Goal: Information Seeking & Learning: Learn about a topic

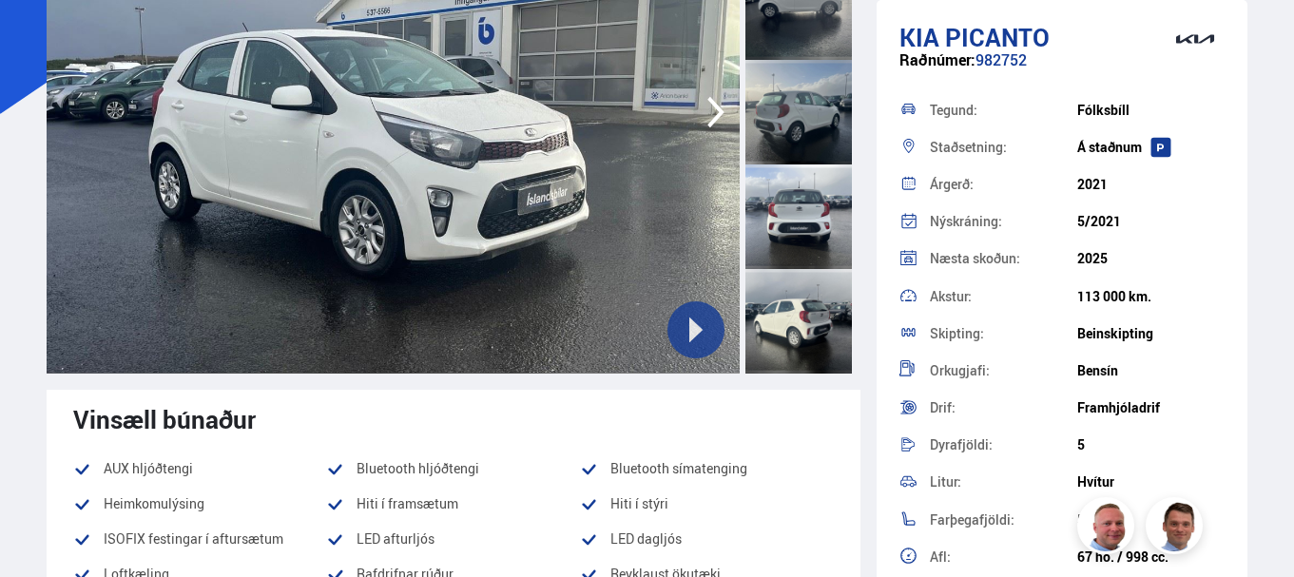
click at [709, 104] on icon "button" at bounding box center [716, 112] width 38 height 46
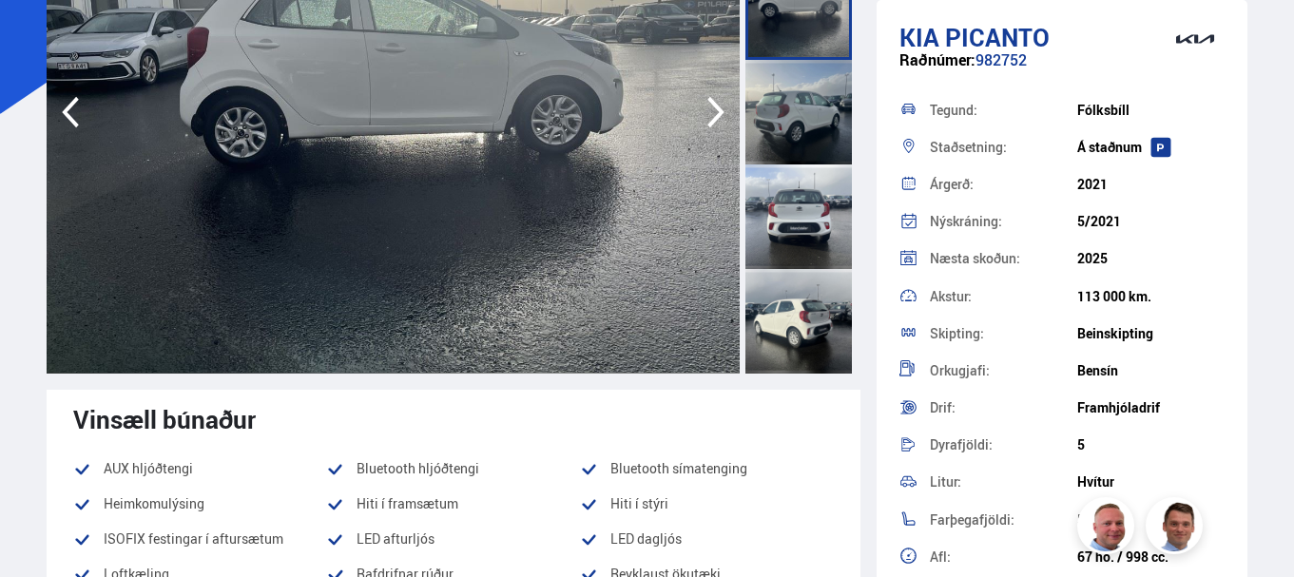
click at [711, 116] on icon "button" at bounding box center [716, 112] width 38 height 46
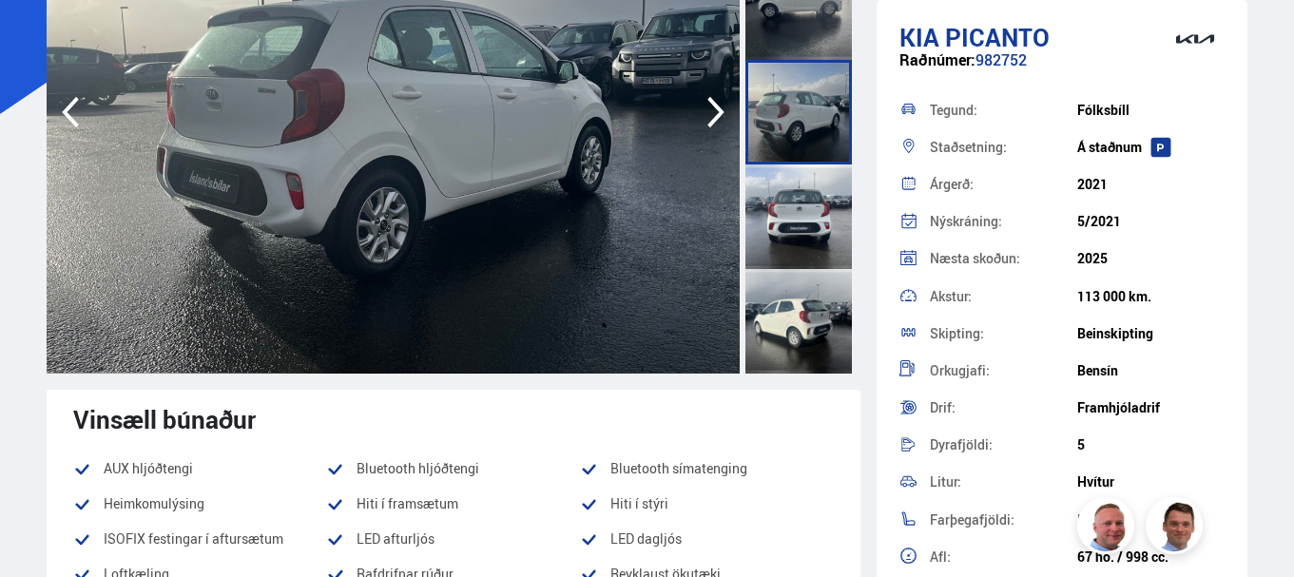
click at [711, 116] on icon "button" at bounding box center [716, 112] width 38 height 46
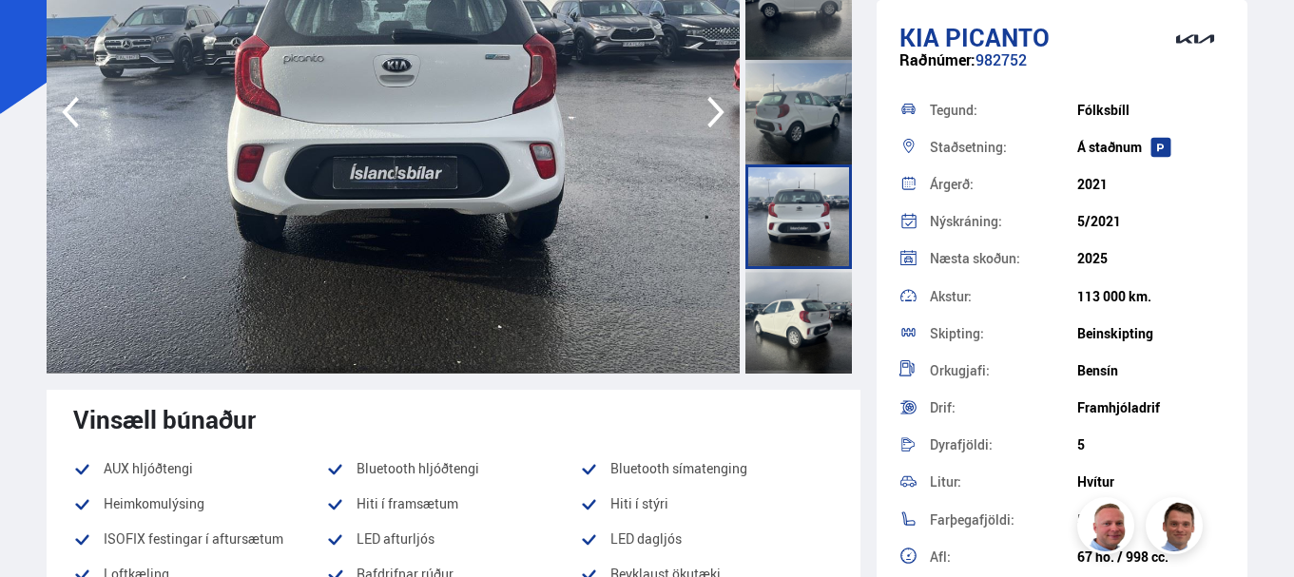
click at [711, 116] on icon "button" at bounding box center [716, 112] width 38 height 46
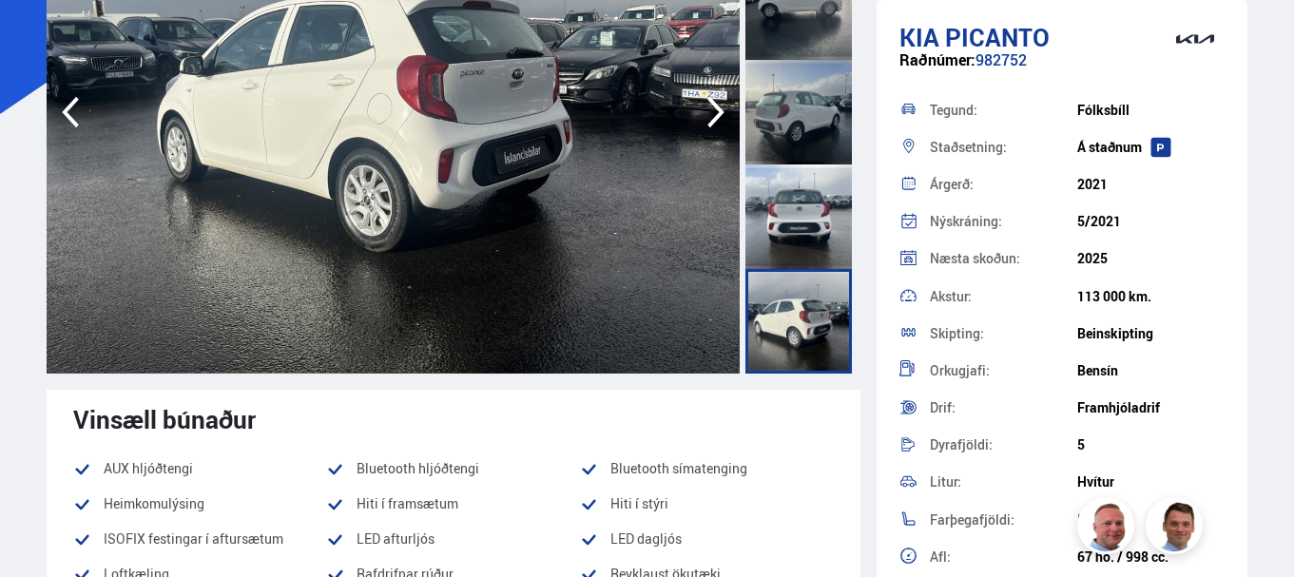
click at [711, 116] on icon "button" at bounding box center [716, 112] width 38 height 46
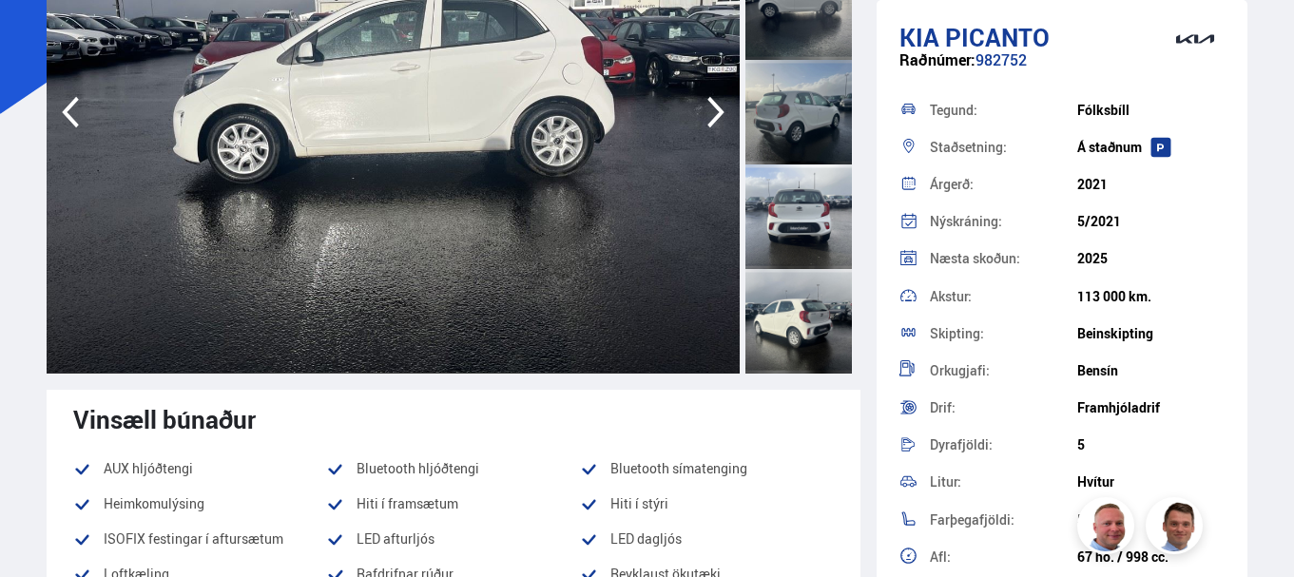
click at [711, 116] on icon "button" at bounding box center [716, 112] width 38 height 46
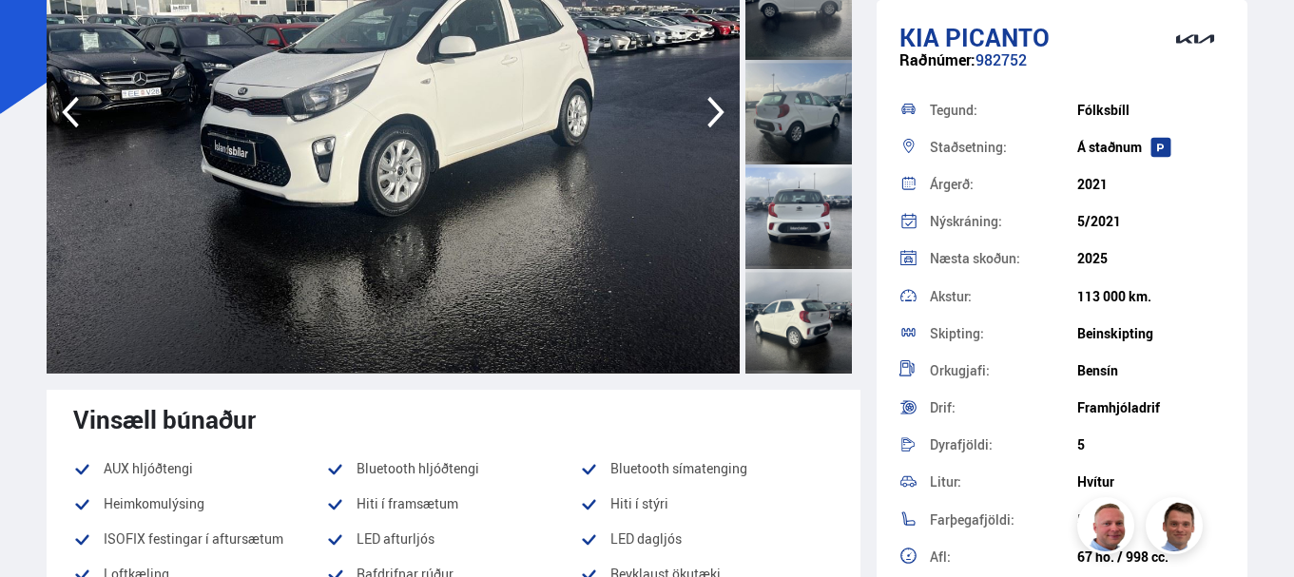
click at [711, 116] on icon "button" at bounding box center [716, 112] width 38 height 46
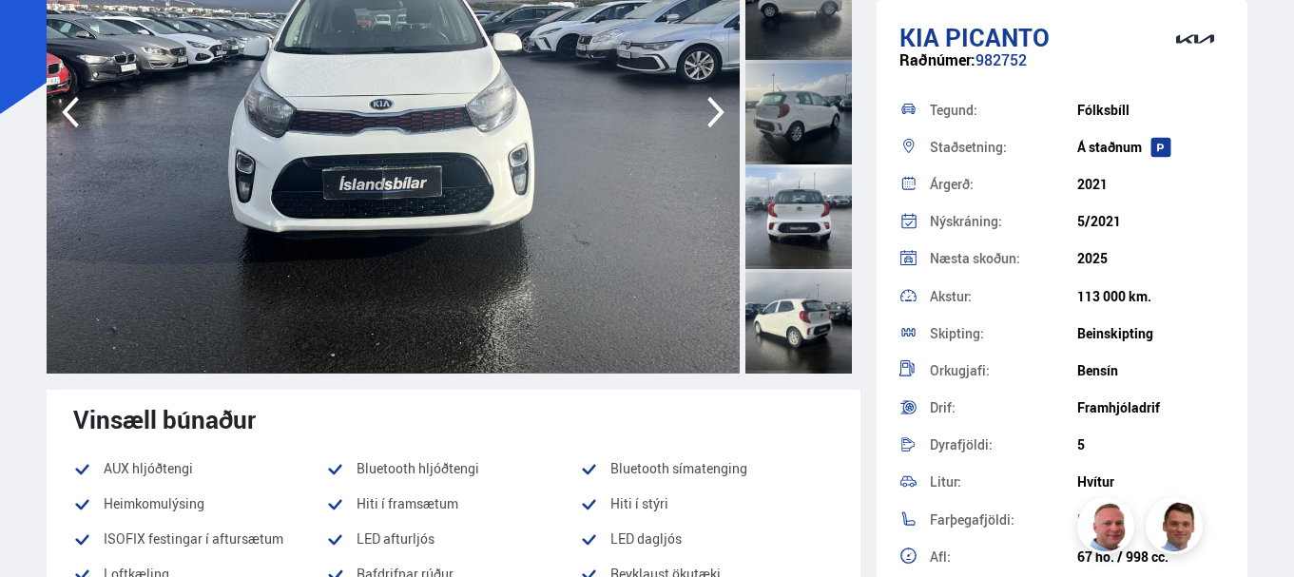
click at [711, 116] on icon "button" at bounding box center [716, 112] width 38 height 46
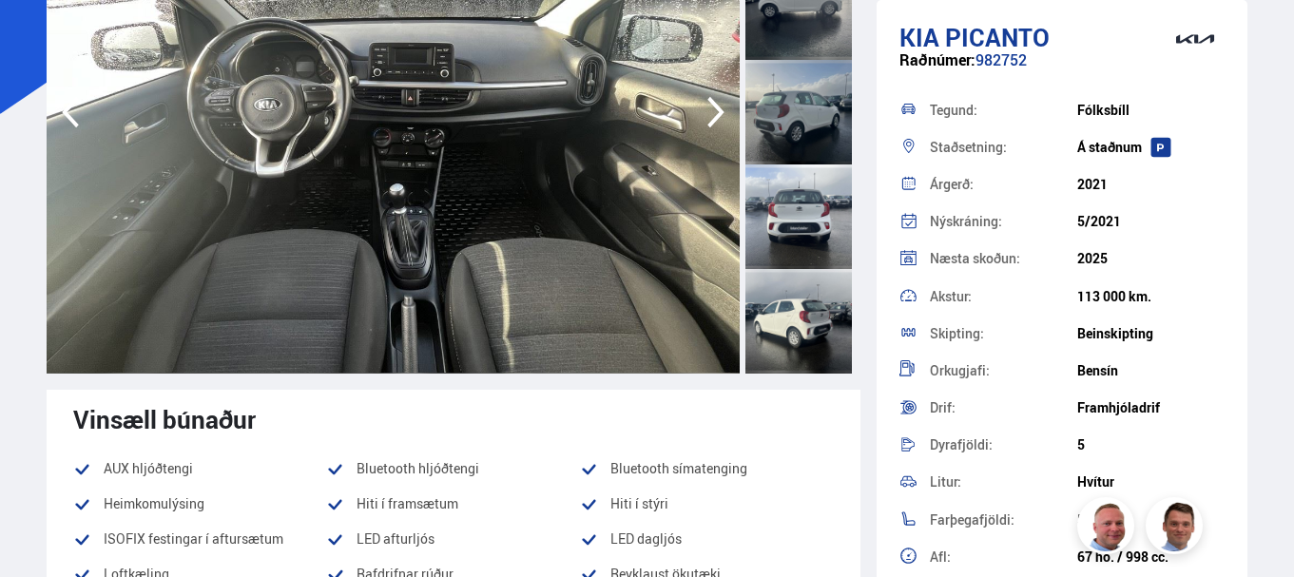
click at [711, 116] on icon "button" at bounding box center [716, 112] width 38 height 46
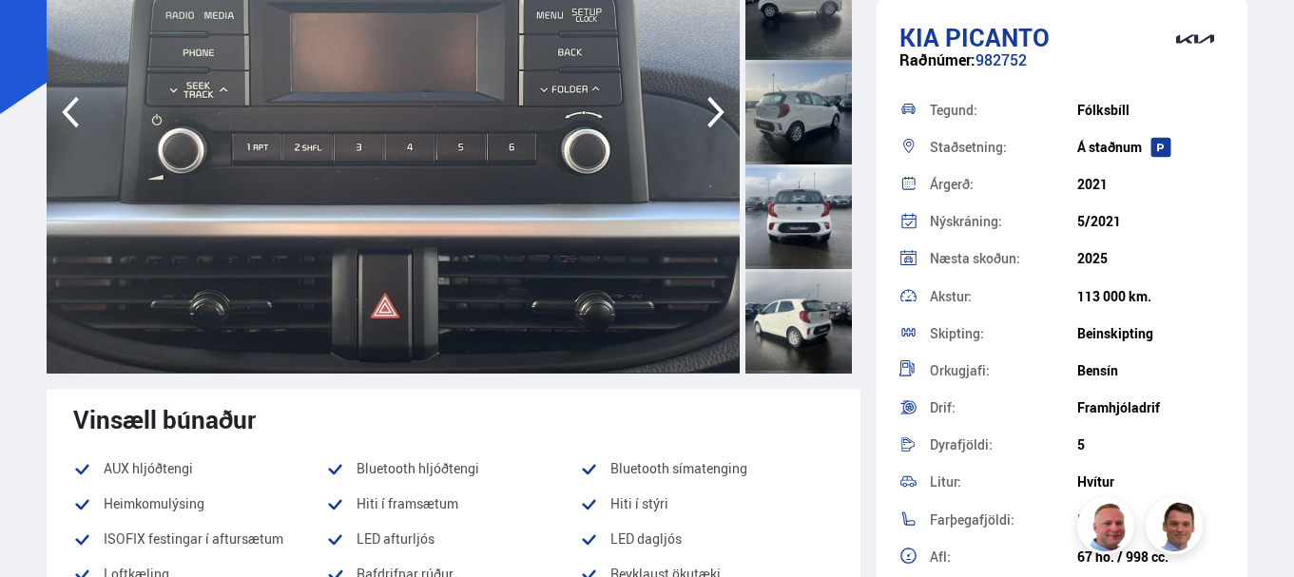
click at [711, 116] on icon "button" at bounding box center [716, 112] width 38 height 46
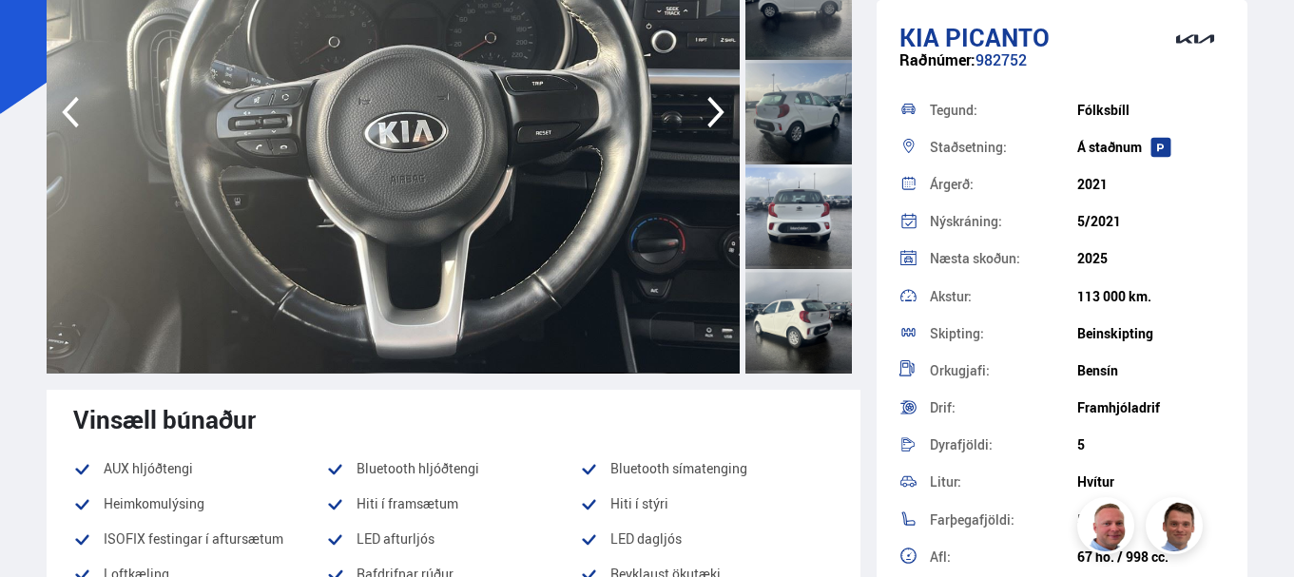
click at [711, 116] on icon "button" at bounding box center [716, 112] width 38 height 46
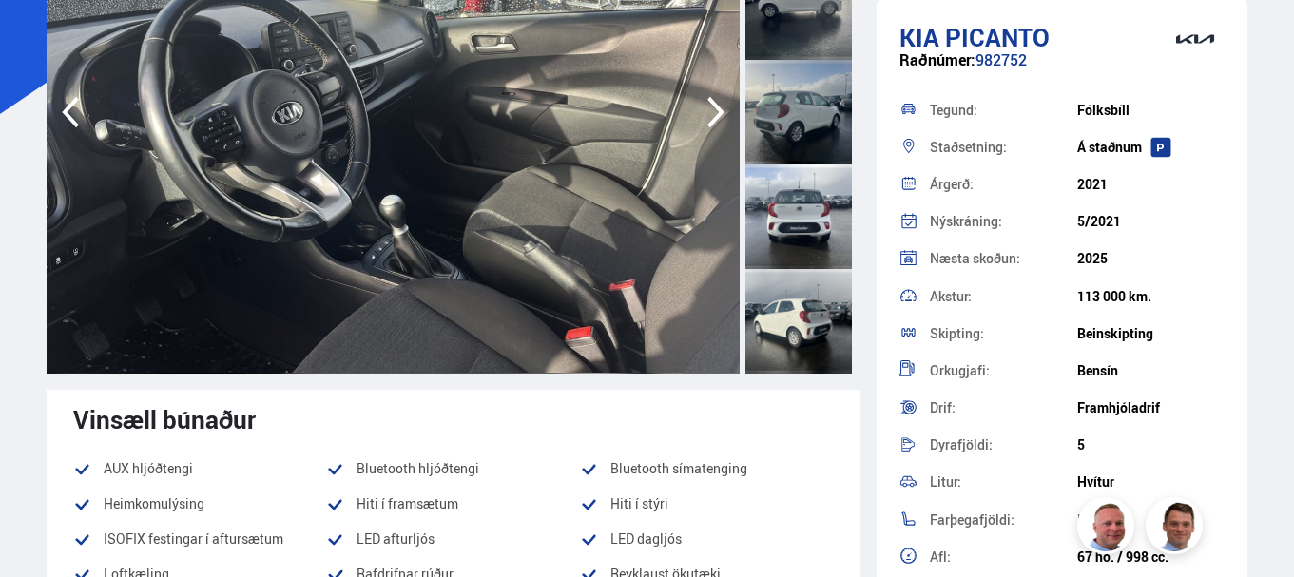
click at [711, 116] on icon "button" at bounding box center [716, 112] width 38 height 46
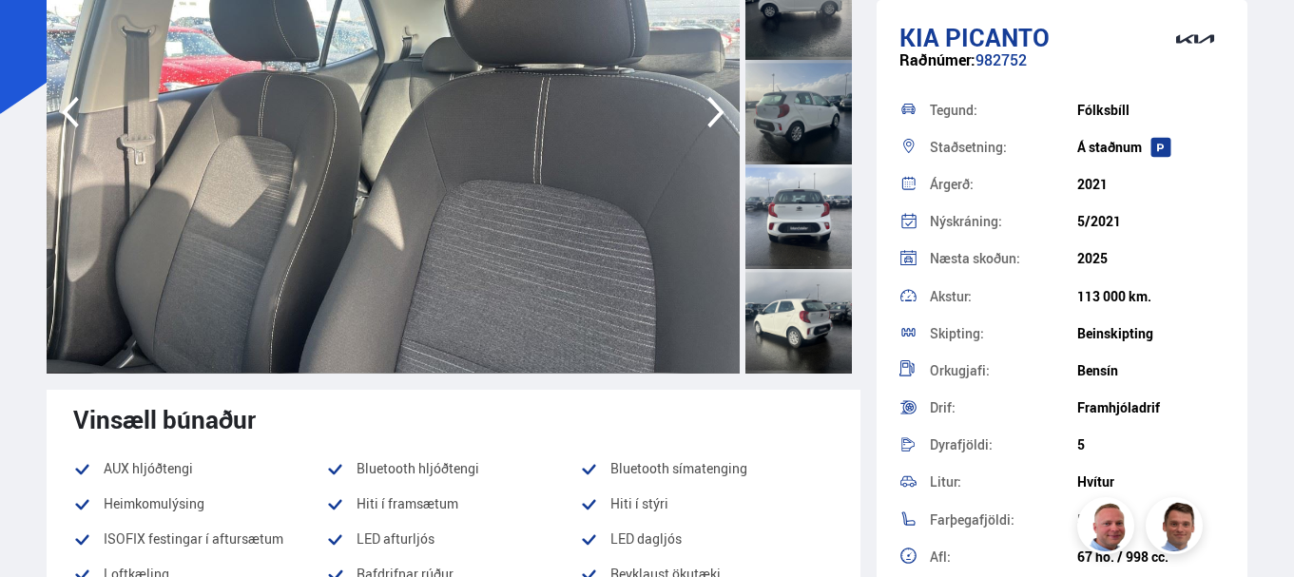
click at [711, 116] on icon "button" at bounding box center [716, 112] width 38 height 46
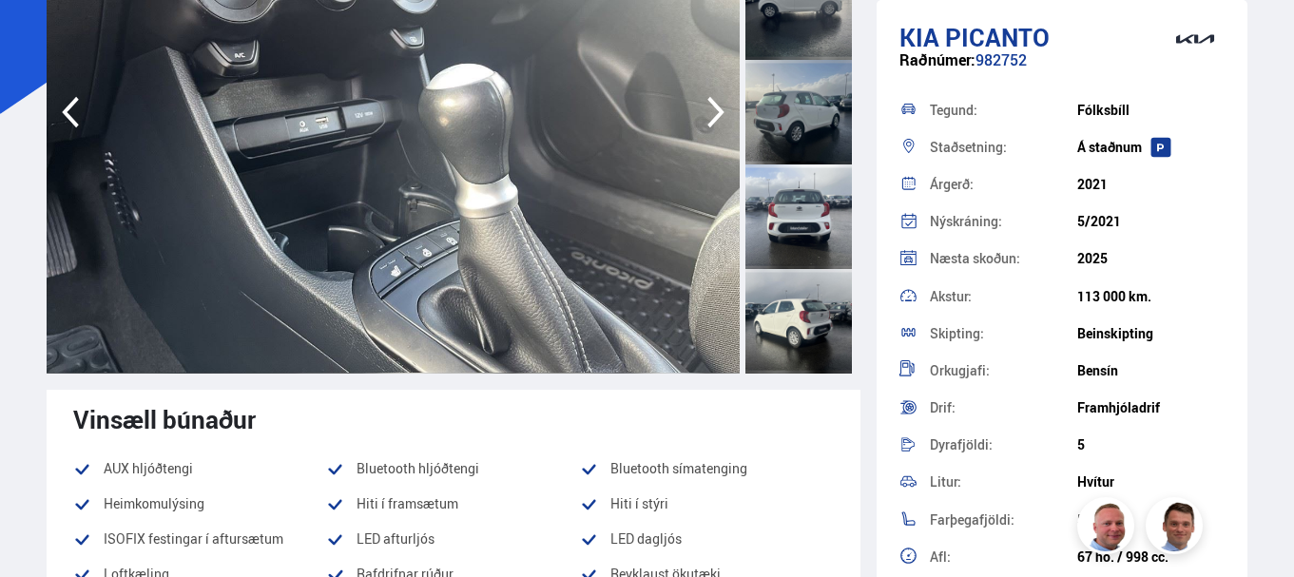
click at [711, 116] on icon "button" at bounding box center [716, 112] width 38 height 46
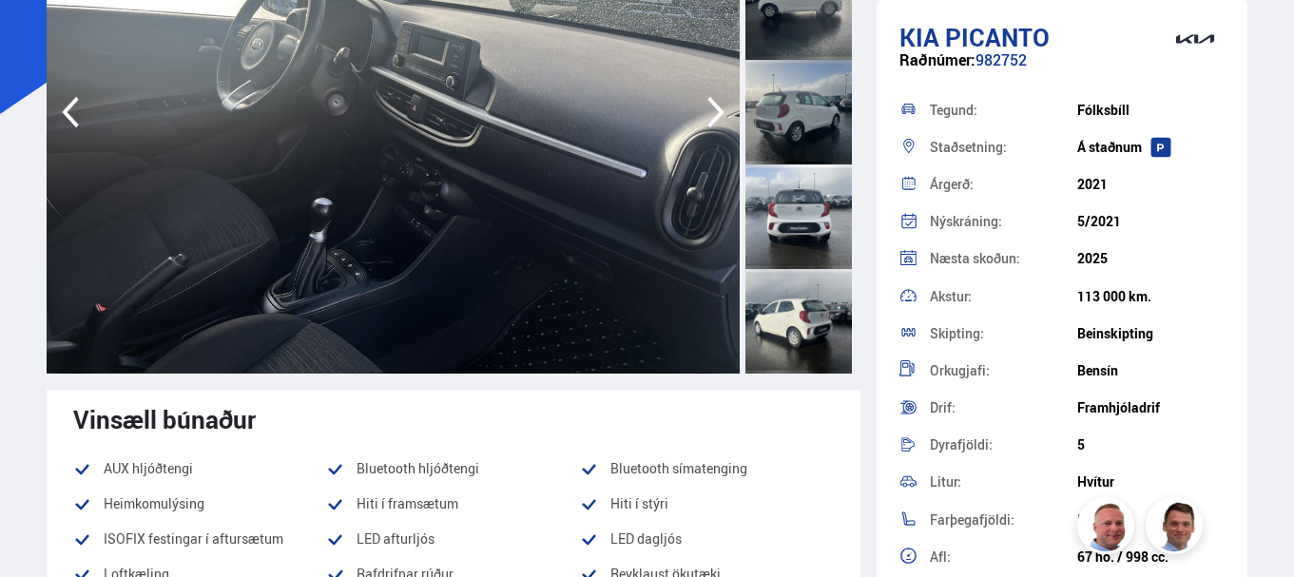
click at [711, 116] on icon "button" at bounding box center [716, 112] width 38 height 46
